Goal: Browse casually

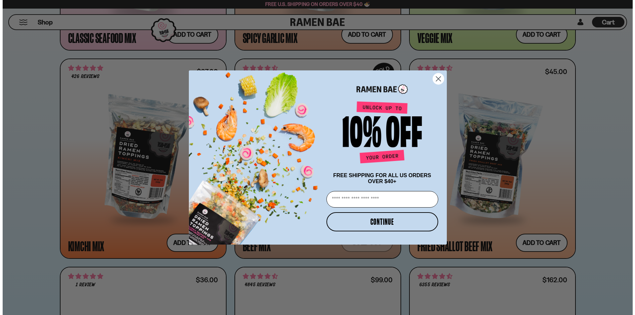
scroll to position [563, 0]
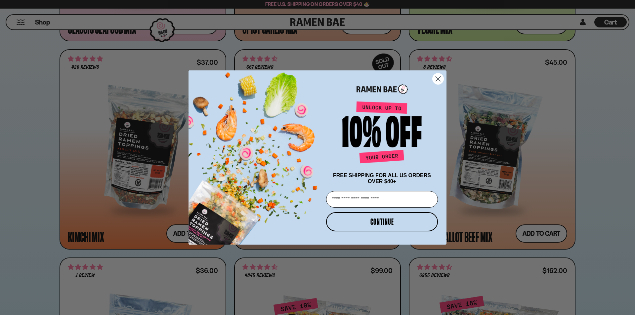
click at [437, 77] on icon "Close dialog" at bounding box center [438, 79] width 5 height 5
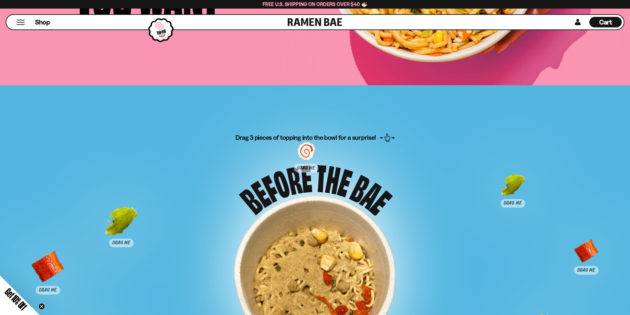
scroll to position [3243, 0]
drag, startPoint x: 311, startPoint y: 171, endPoint x: 318, endPoint y: 328, distance: 157.0
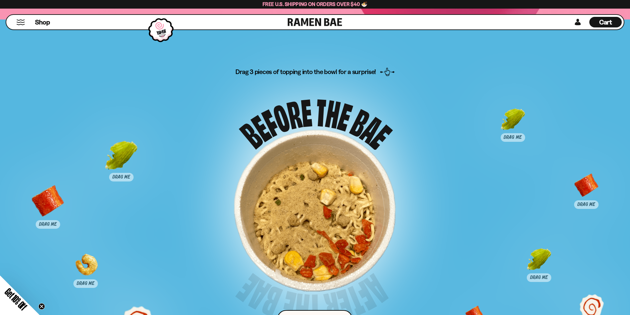
scroll to position [3342, 0]
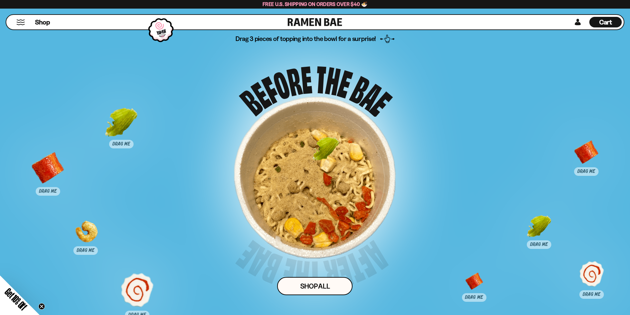
drag, startPoint x: 510, startPoint y: 90, endPoint x: 311, endPoint y: 168, distance: 213.6
click at [311, 168] on div at bounding box center [325, 154] width 33 height 33
drag, startPoint x: 500, startPoint y: 152, endPoint x: 320, endPoint y: 171, distance: 181.7
click at [320, 171] on div at bounding box center [327, 172] width 33 height 33
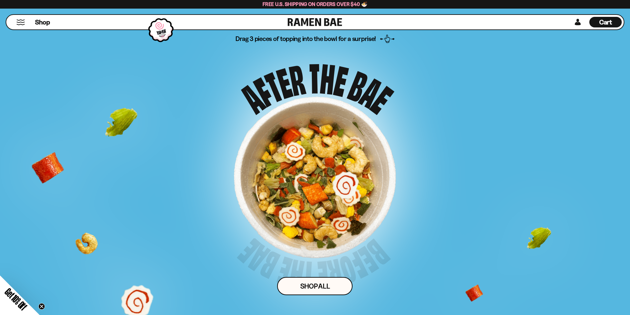
drag, startPoint x: 593, startPoint y: 285, endPoint x: 315, endPoint y: 180, distance: 296.6
click at [315, 180] on div "Drag 3 pieces of topping into the bowl for a surprise! Shop ALl" at bounding box center [315, 181] width 525 height 294
drag, startPoint x: 538, startPoint y: 241, endPoint x: 315, endPoint y: 186, distance: 229.6
click at [315, 186] on div "Drag 3 pieces of topping into the bowl for a surprise! Shop ALl" at bounding box center [315, 181] width 525 height 294
drag, startPoint x: 543, startPoint y: 236, endPoint x: 358, endPoint y: 205, distance: 187.6
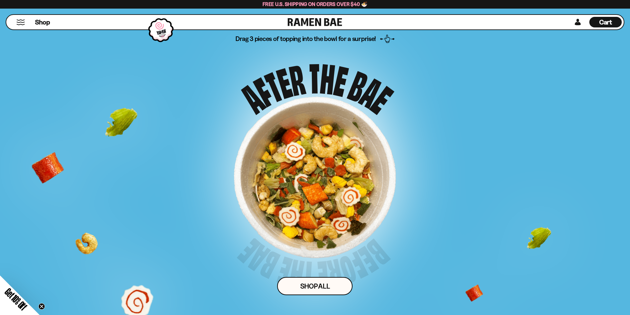
click at [498, 232] on div "Drag 3 pieces of topping into the bowl for a surprise! Shop ALl" at bounding box center [315, 181] width 525 height 294
drag, startPoint x: 138, startPoint y: 294, endPoint x: 221, endPoint y: 224, distance: 108.5
click at [221, 226] on div "Drag 3 pieces of topping into the bowl for a surprise! Shop ALl" at bounding box center [315, 181] width 525 height 294
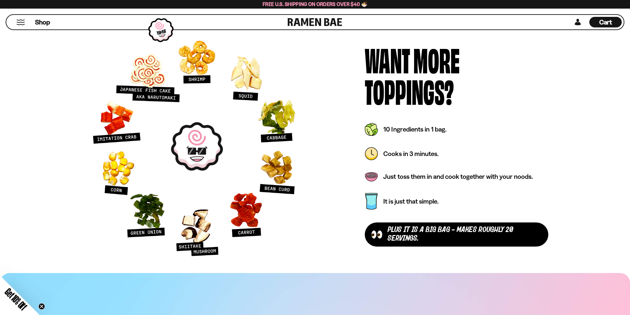
scroll to position [2157, 0]
